Goal: Information Seeking & Learning: Learn about a topic

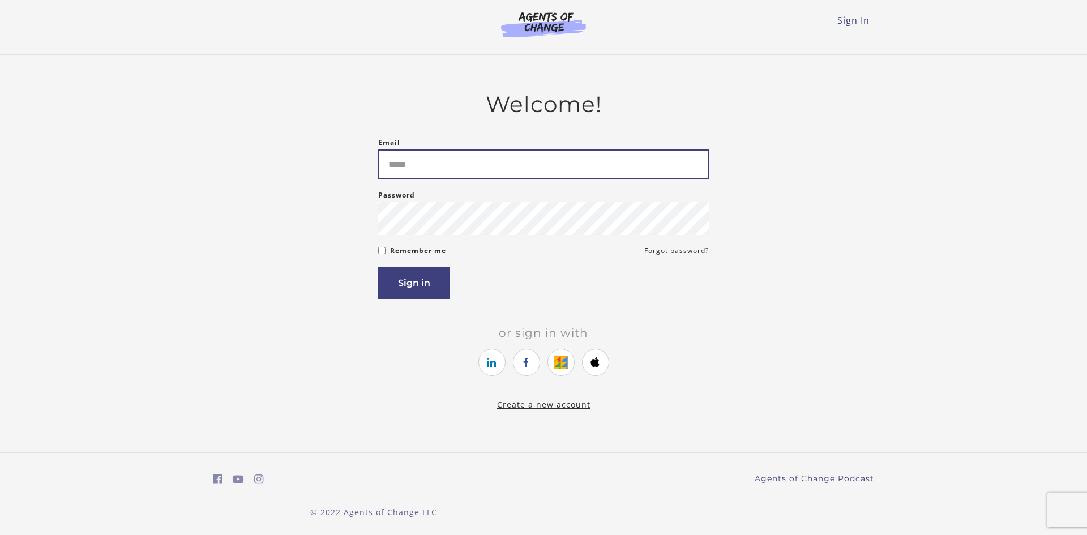
click at [419, 166] on input "Email" at bounding box center [543, 164] width 330 height 30
type input "**********"
click at [404, 298] on button "Sign in" at bounding box center [414, 283] width 72 height 32
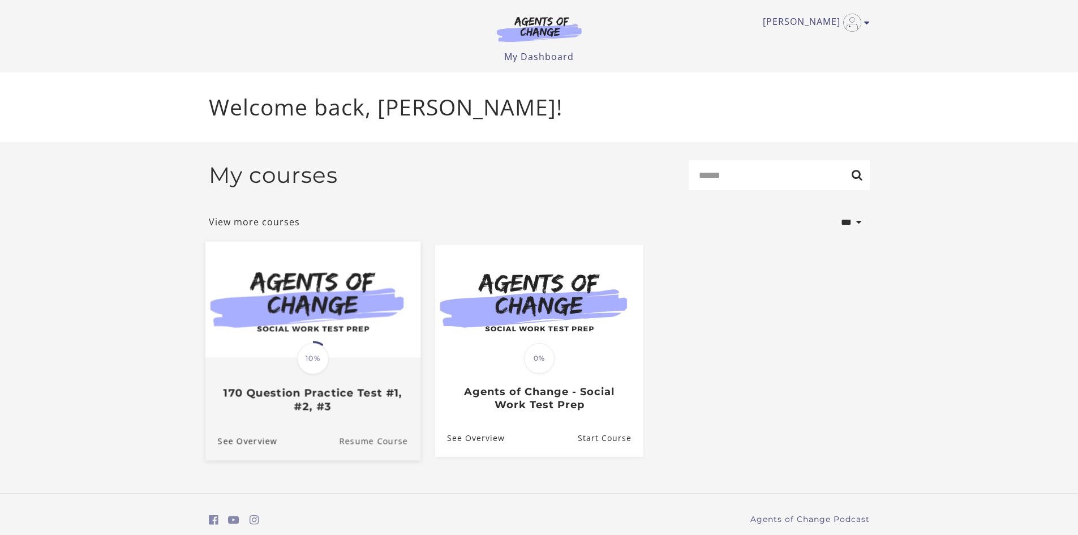
click at [374, 443] on link "Resume Course" at bounding box center [379, 441] width 81 height 38
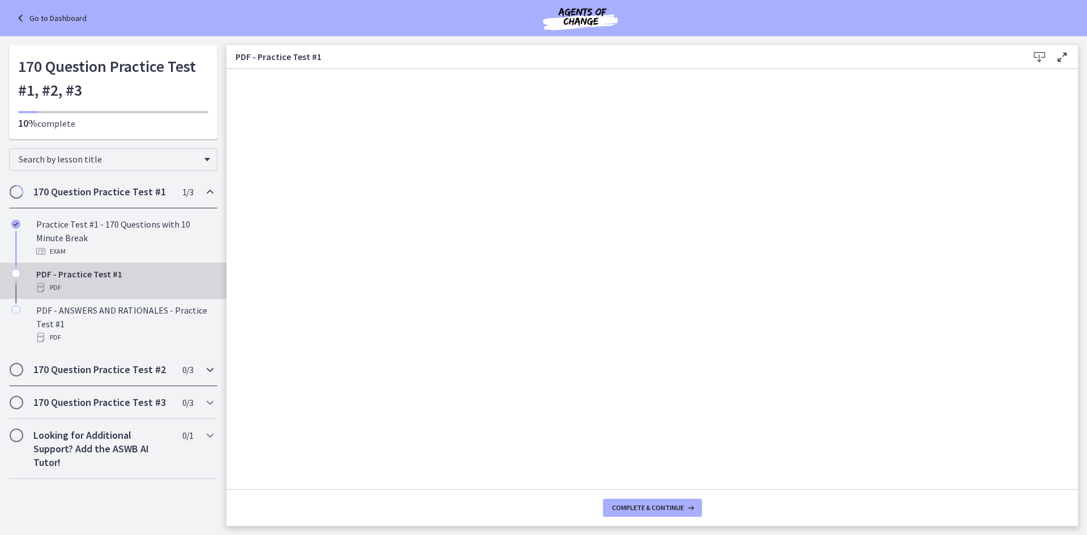
click at [68, 367] on h2 "170 Question Practice Test #2" at bounding box center [102, 370] width 138 height 14
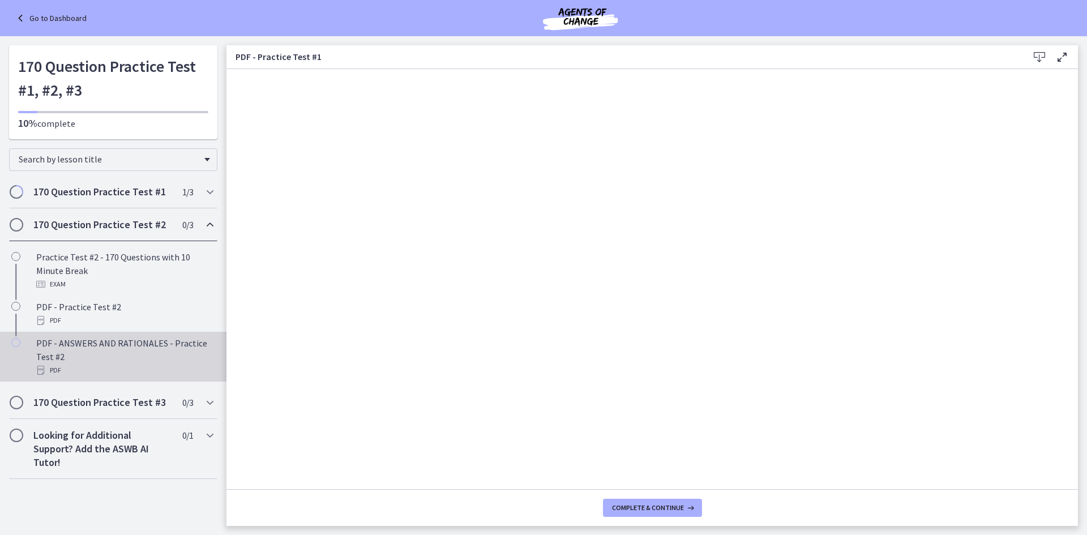
click at [107, 362] on div "PDF - ANSWERS AND RATIONALES - Practice Test #2 PDF" at bounding box center [124, 356] width 177 height 41
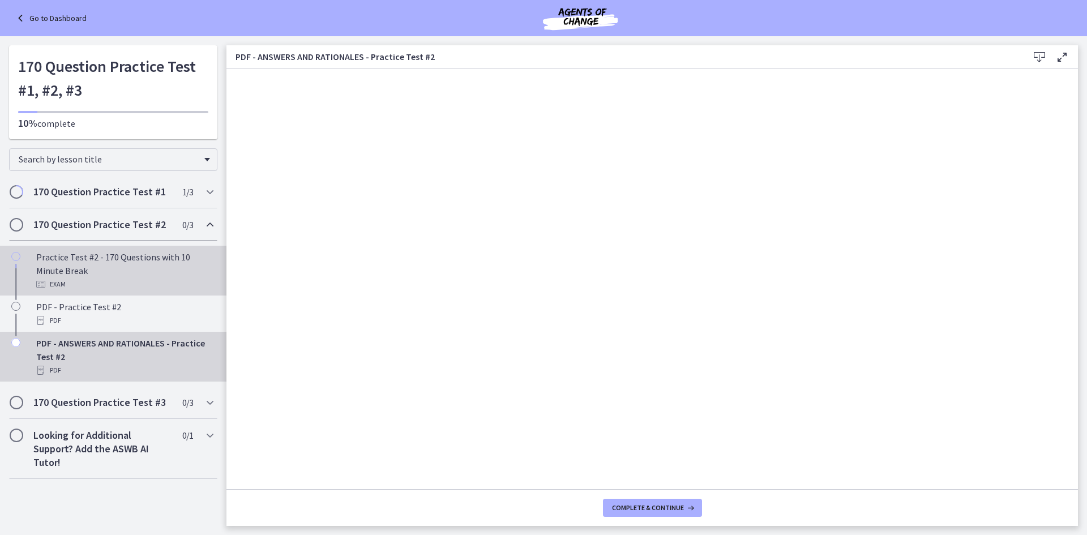
click at [48, 265] on div "Practice Test #2 - 170 Questions with 10 Minute Break Exam" at bounding box center [124, 270] width 177 height 41
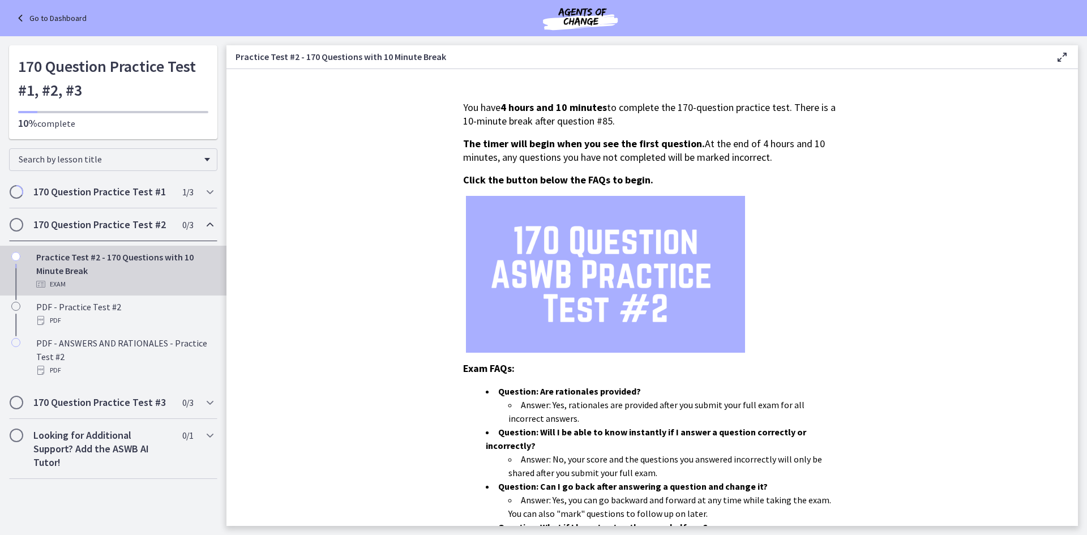
click at [149, 273] on div "Practice Test #2 - 170 Questions with 10 Minute Break Exam" at bounding box center [124, 270] width 177 height 41
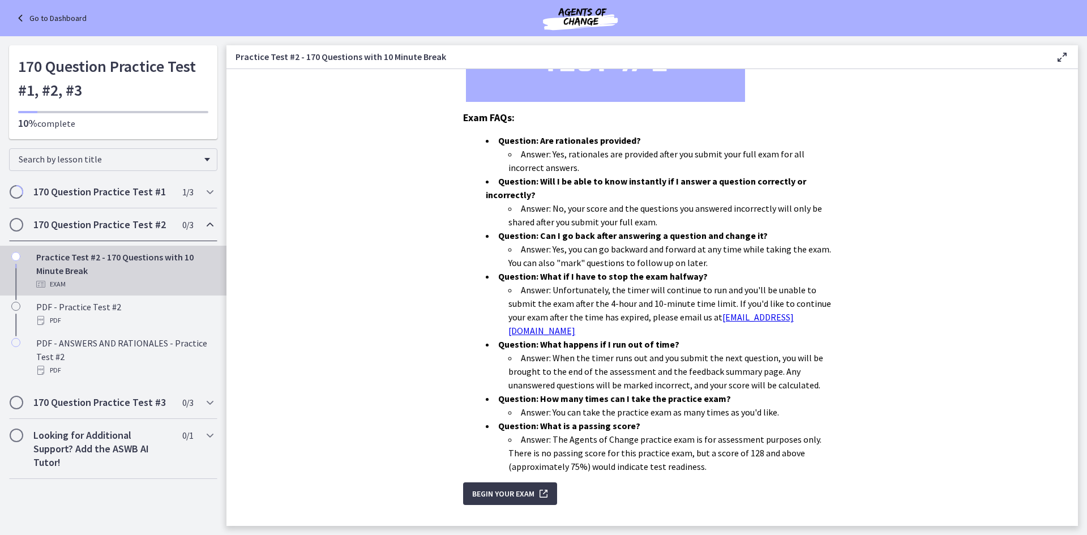
scroll to position [261, 0]
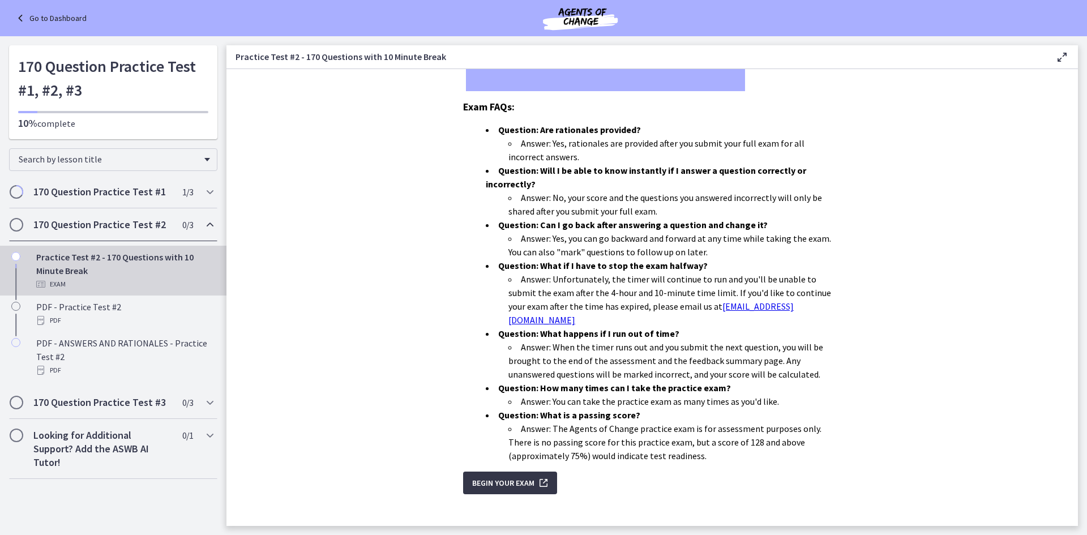
click at [494, 476] on span "Begin Your Exam" at bounding box center [503, 483] width 62 height 14
